Goal: Information Seeking & Learning: Compare options

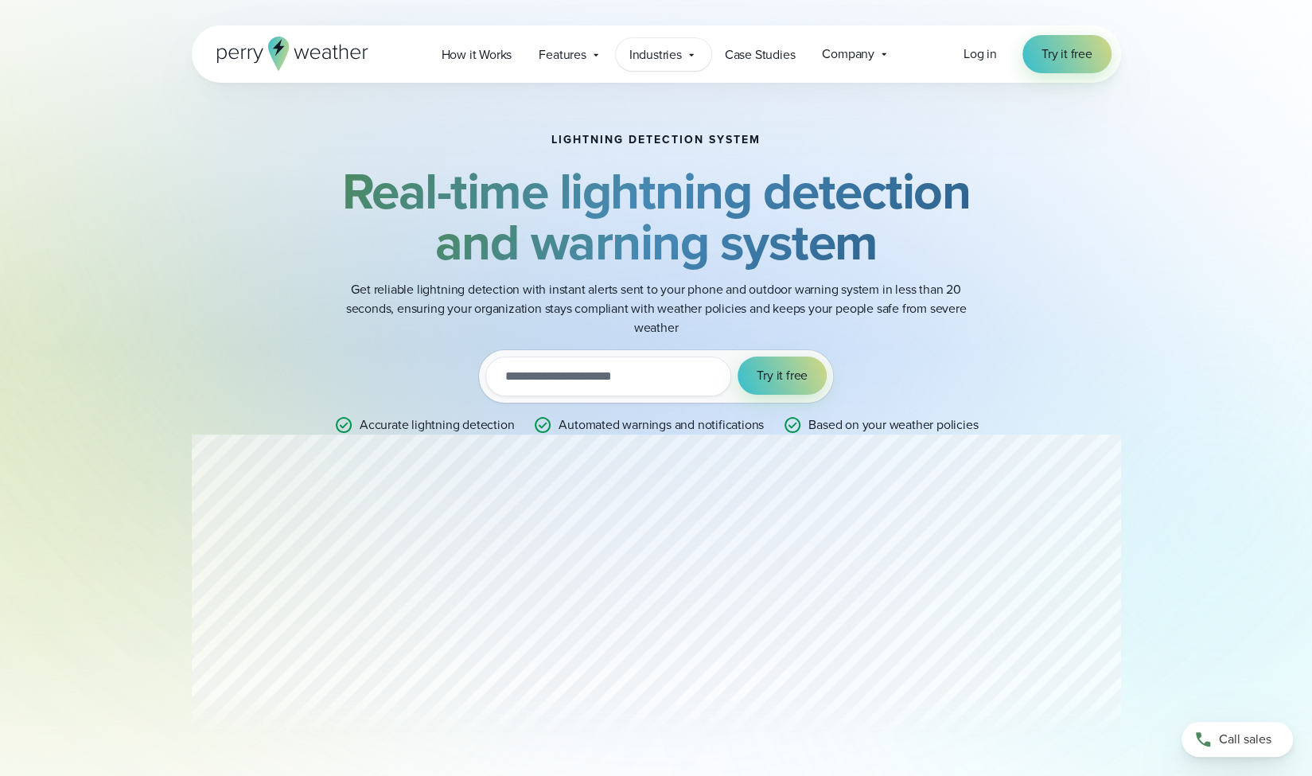
click at [692, 50] on icon at bounding box center [691, 55] width 13 height 13
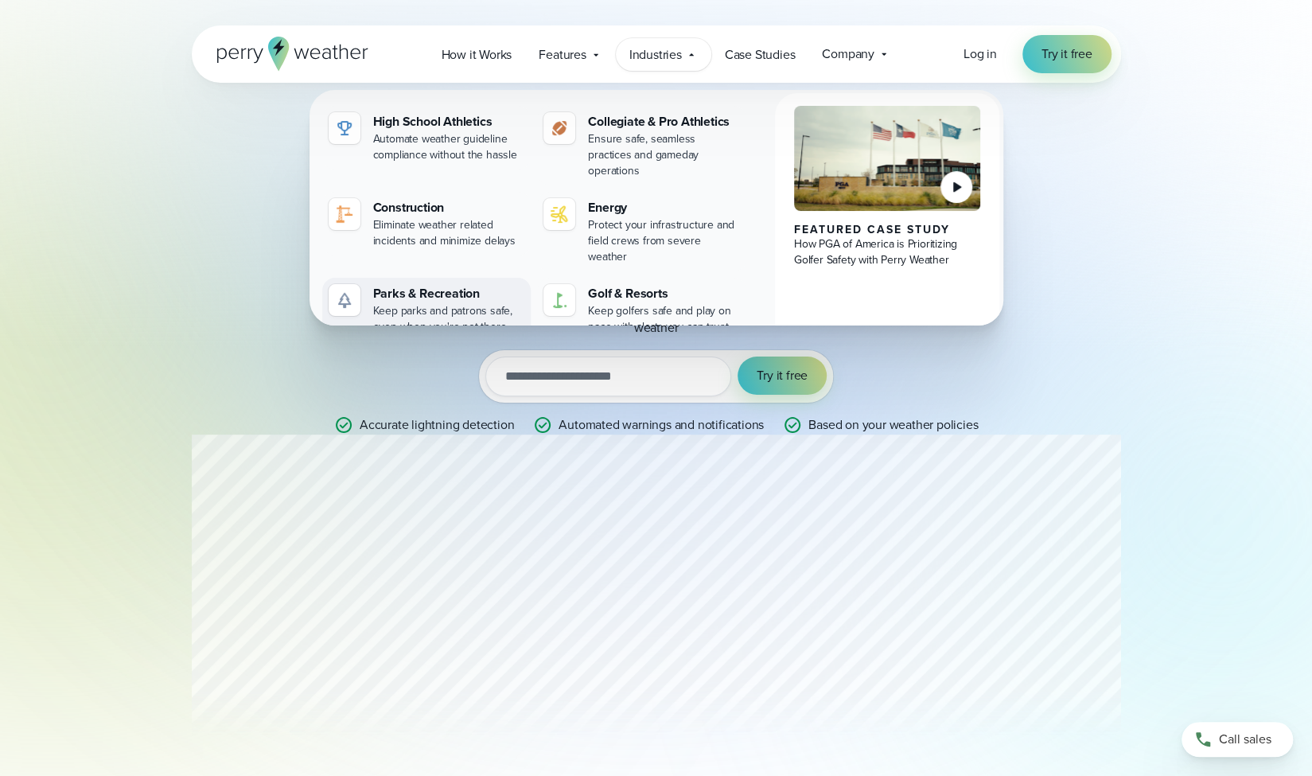
click at [441, 284] on div "Parks & Recreation" at bounding box center [449, 293] width 152 height 19
